Goal: Browse casually

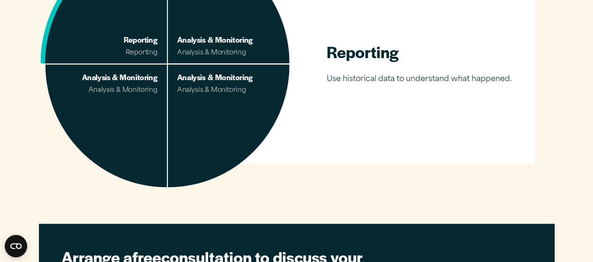
scroll to position [717, 0]
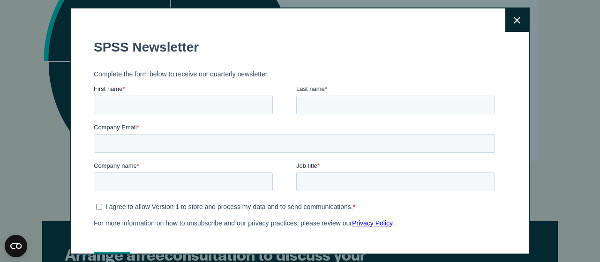
click at [513, 23] on icon at bounding box center [516, 20] width 7 height 7
